Goal: Transaction & Acquisition: Obtain resource

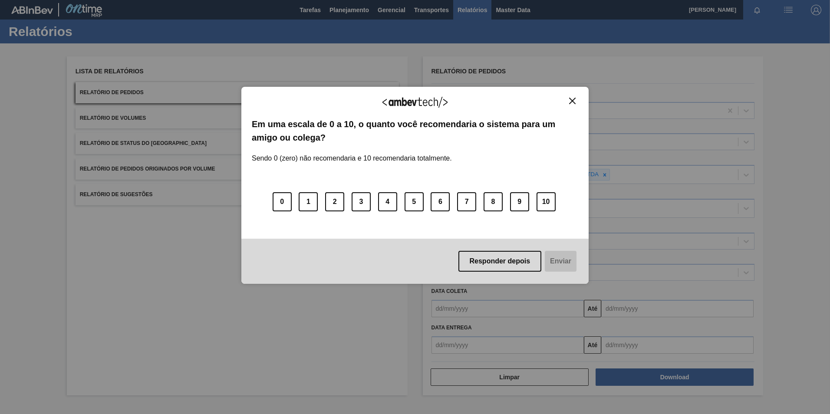
click at [575, 101] on button "Close" at bounding box center [572, 100] width 12 height 7
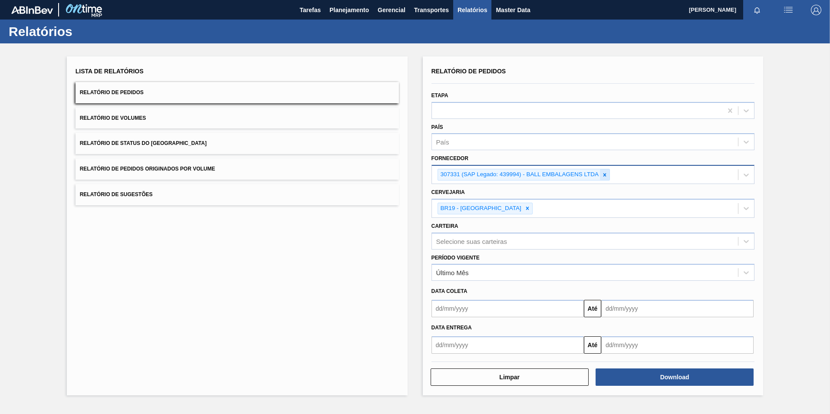
click at [602, 175] on icon at bounding box center [604, 175] width 6 height 6
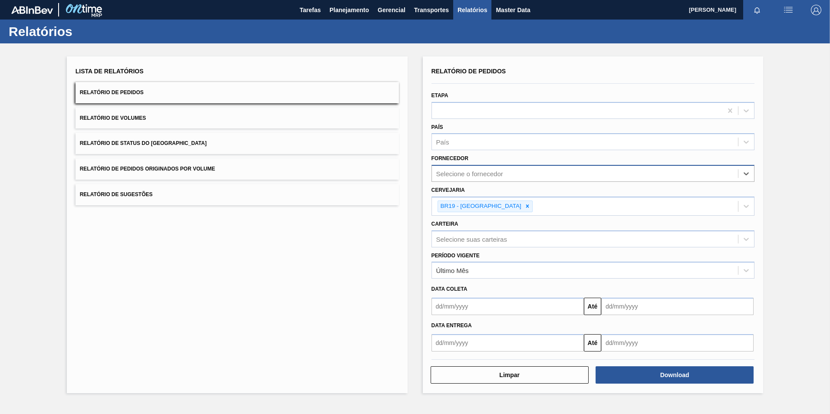
paste input "295202"
type input "295202"
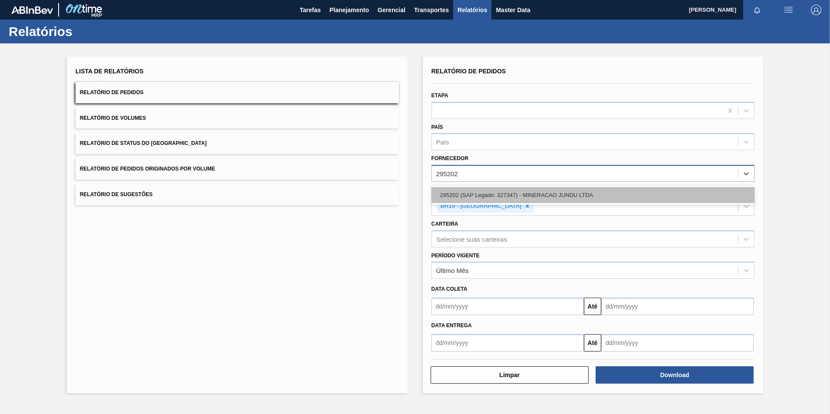
click at [473, 193] on div "295202 (SAP Legado: 327347) - MINERACAO JUNDU LTDA" at bounding box center [592, 195] width 323 height 16
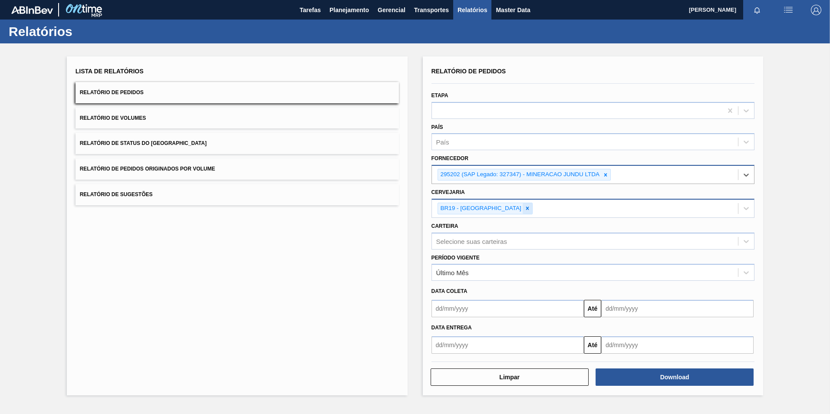
click at [526, 209] on icon at bounding box center [527, 208] width 3 height 3
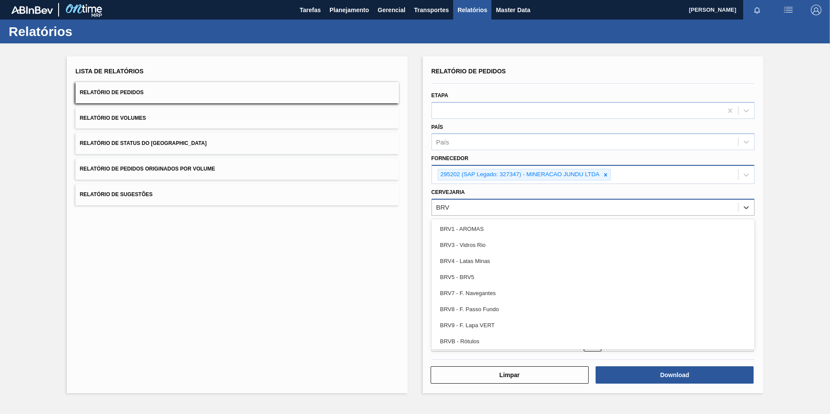
type input "BRV3"
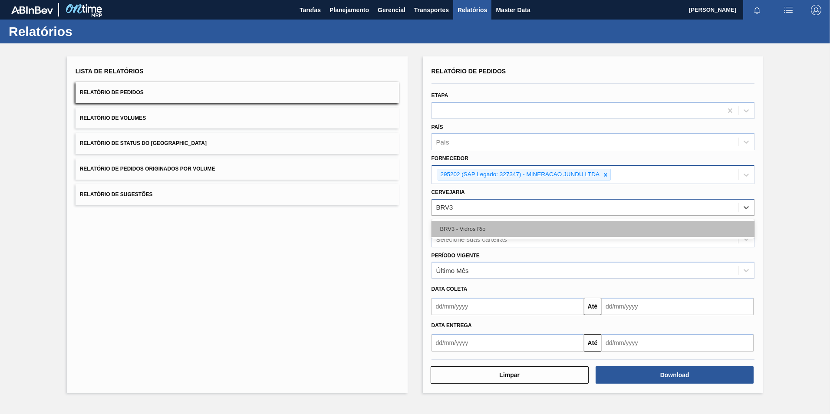
click at [456, 228] on div "BRV3 - Vidros Rio" at bounding box center [592, 229] width 323 height 16
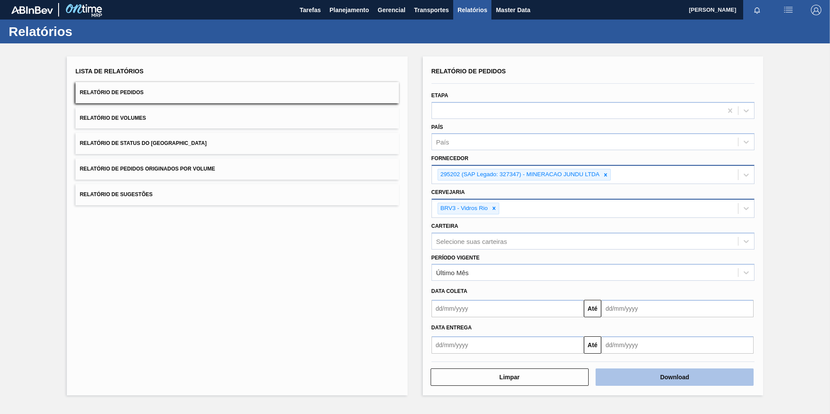
click at [650, 379] on button "Download" at bounding box center [674, 376] width 158 height 17
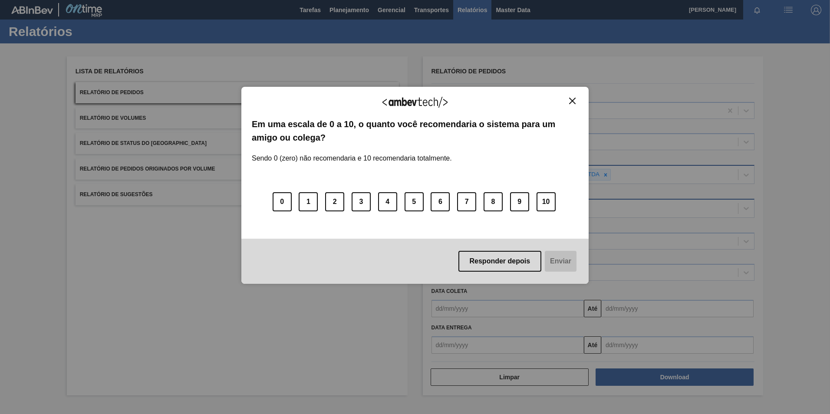
click at [789, 65] on div "Agradecemos seu feedback! Em uma escala de 0 a 10, o quanto você recomendaria o…" at bounding box center [415, 207] width 830 height 414
drag, startPoint x: 572, startPoint y: 102, endPoint x: 640, endPoint y: 89, distance: 69.3
click at [573, 102] on img "Close" at bounding box center [572, 101] width 7 height 7
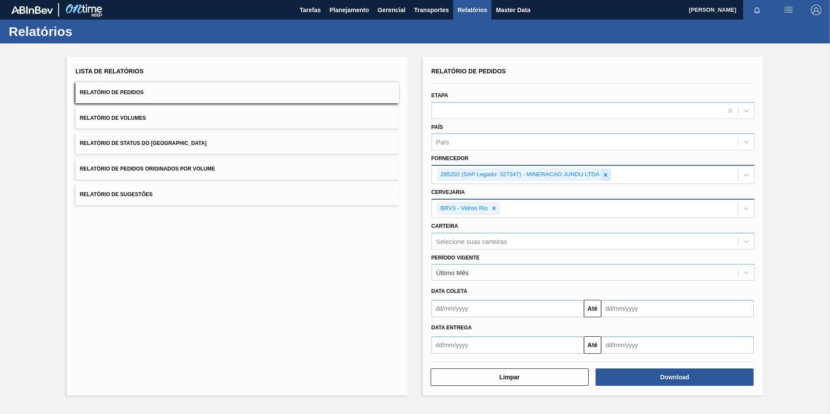
click at [603, 177] on icon at bounding box center [605, 175] width 6 height 6
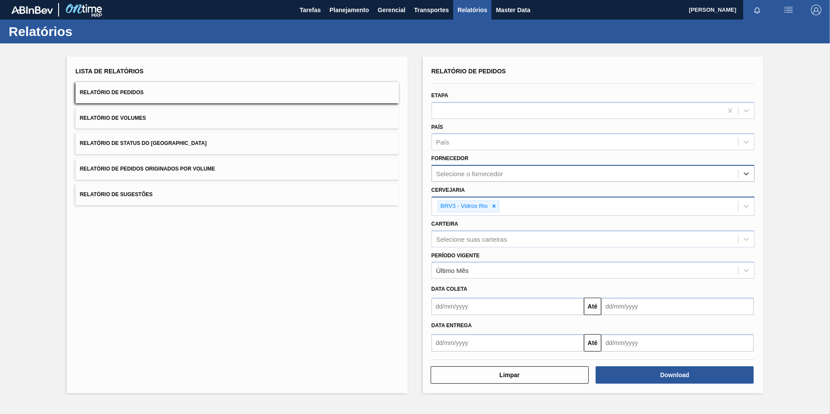
paste input "295201"
type input "295201"
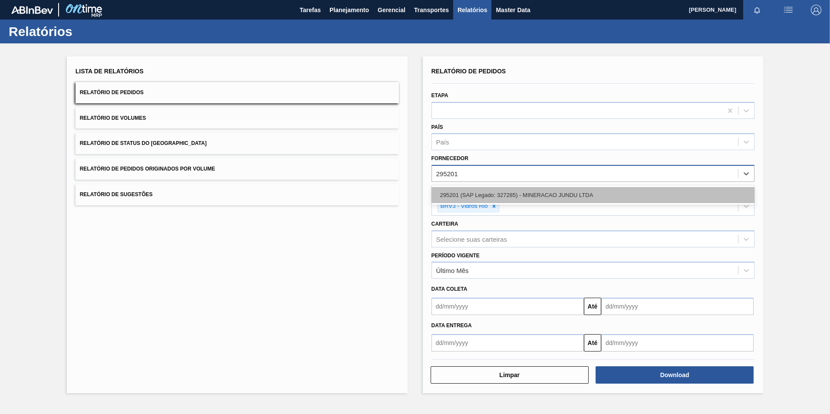
click at [508, 194] on div "295201 (SAP Legado: 327285) - MINERACAO JUNDU LTDA" at bounding box center [592, 195] width 323 height 16
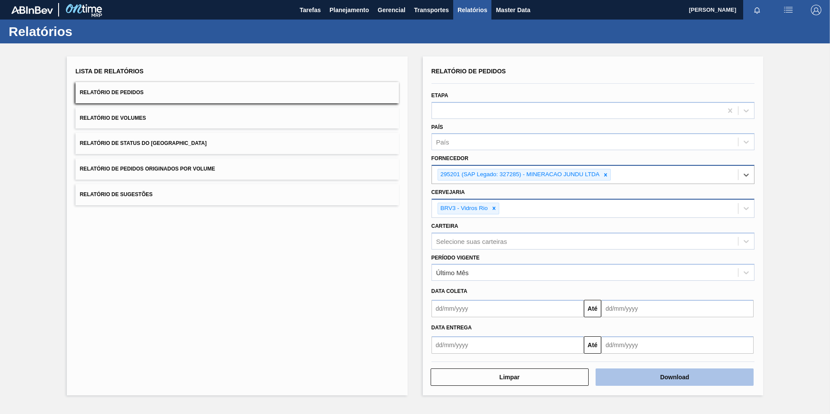
click at [627, 378] on button "Download" at bounding box center [674, 376] width 158 height 17
